Goal: Information Seeking & Learning: Learn about a topic

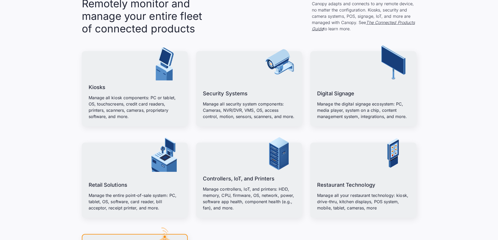
scroll to position [660, 0]
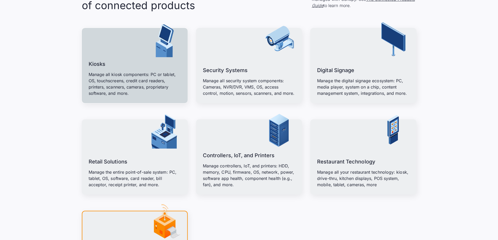
click at [149, 78] on p "Manage all kiosk components: PC or tablet, OS, touchscreens, credit card reader…" at bounding box center [135, 83] width 92 height 25
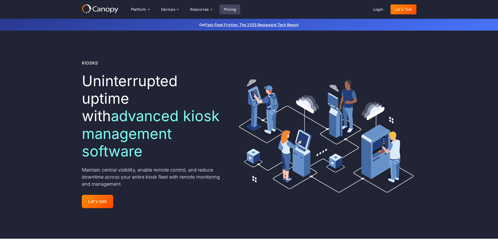
click at [232, 8] on link "Pricing" at bounding box center [229, 9] width 21 height 10
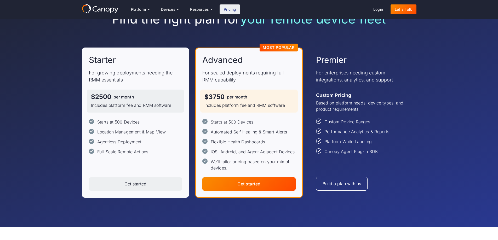
scroll to position [39, 0]
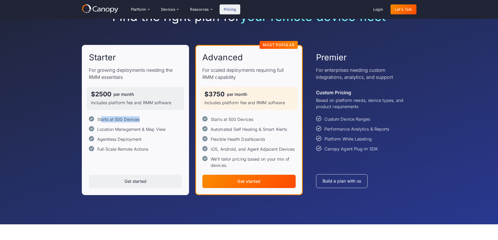
drag, startPoint x: 102, startPoint y: 120, endPoint x: 142, endPoint y: 120, distance: 40.0
click at [142, 120] on div "Starts at 500 Devices Location Management & Map View Agentless Deployment Full-…" at bounding box center [135, 134] width 93 height 36
click at [147, 120] on div "Starts at 500 Devices Location Management & Map View Agentless Deployment Full-…" at bounding box center [135, 134] width 93 height 36
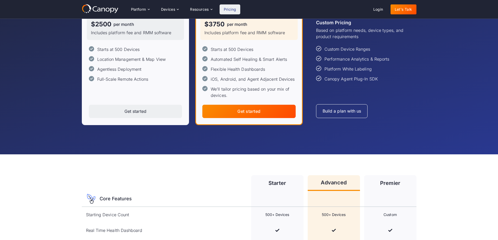
scroll to position [0, 0]
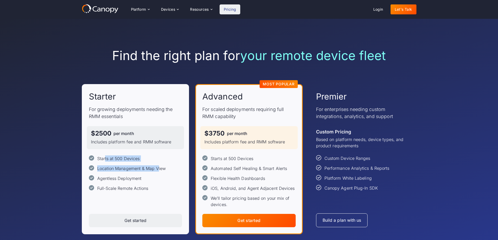
drag, startPoint x: 104, startPoint y: 158, endPoint x: 158, endPoint y: 159, distance: 53.3
click at [158, 159] on div "Starts at 500 Devices Location Management & Map View Agentless Deployment Full-…" at bounding box center [135, 173] width 93 height 36
click at [52, 240] on div "Find the right plan for your remote device fleet Starter For growing deployment…" at bounding box center [249, 141] width 498 height 245
